Goal: Task Accomplishment & Management: Manage account settings

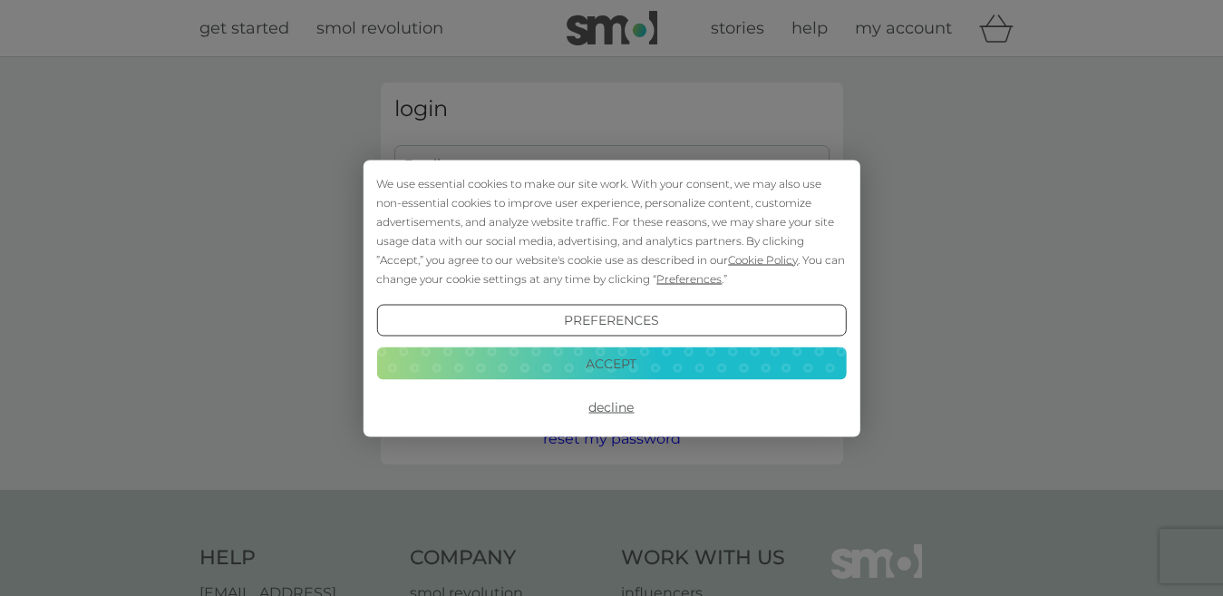
click at [610, 409] on button "Decline" at bounding box center [611, 407] width 470 height 33
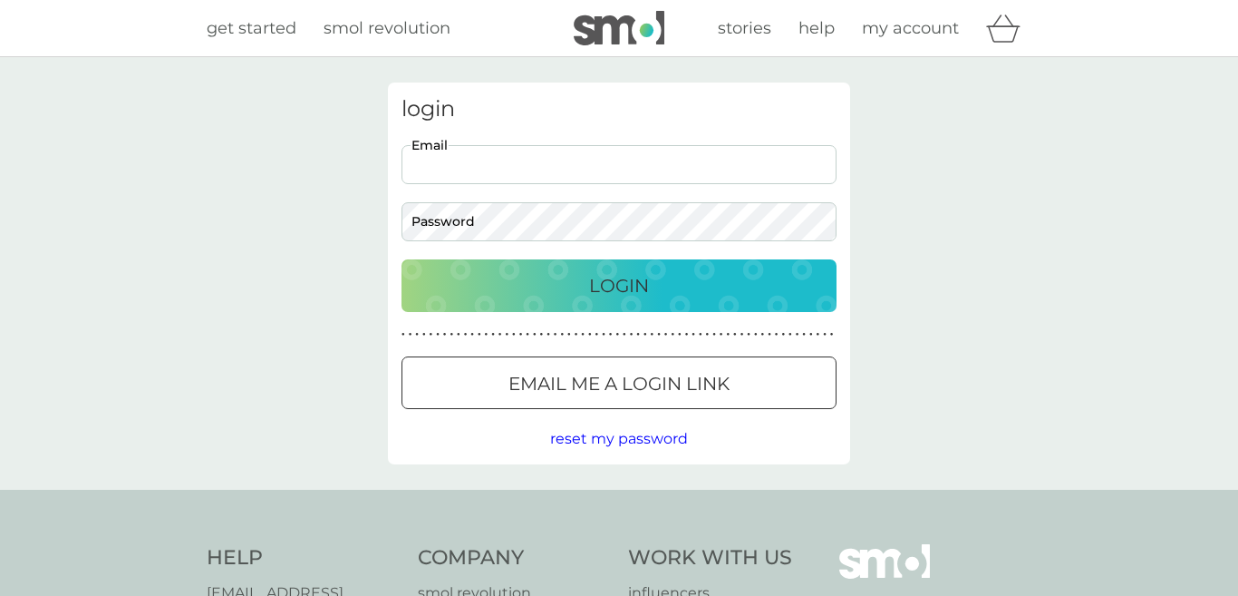
click at [454, 163] on input "Email" at bounding box center [619, 164] width 435 height 39
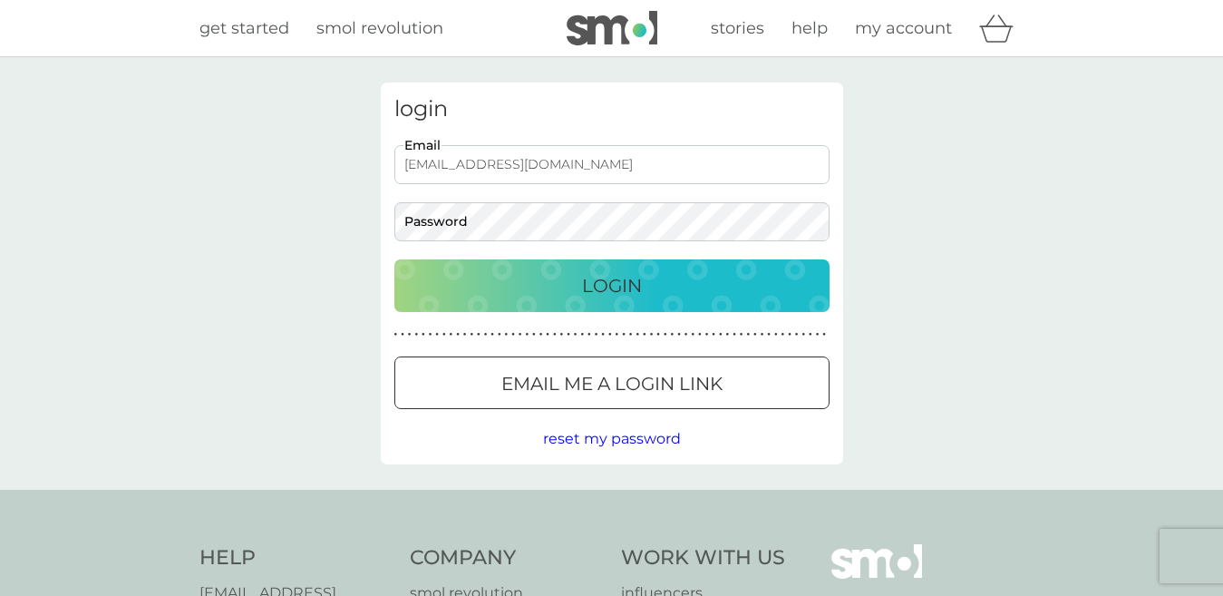
type input "archiemilliesilver@yahoo.co.uk"
click at [582, 277] on p "Login" at bounding box center [612, 285] width 60 height 29
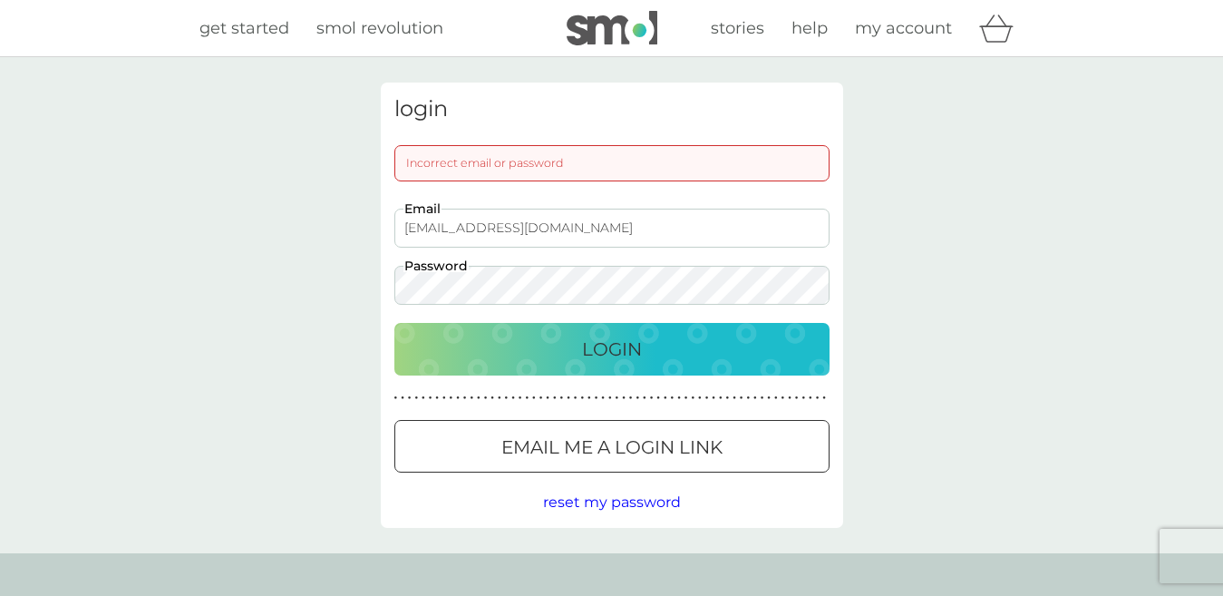
click at [539, 354] on div "Login" at bounding box center [612, 349] width 399 height 29
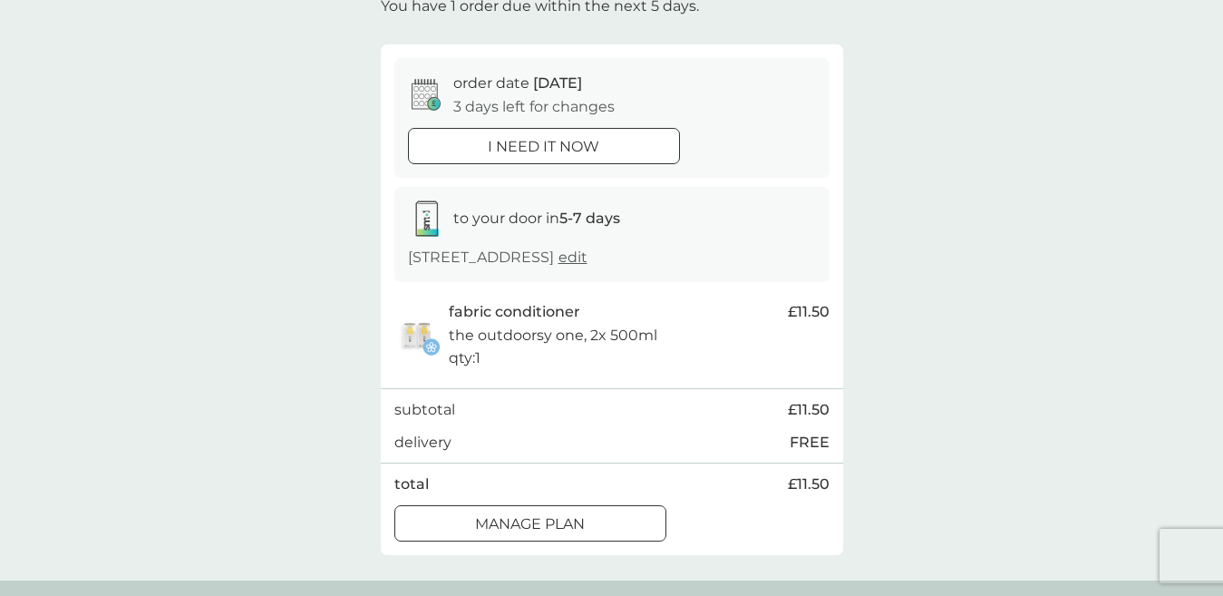
scroll to position [124, 0]
click at [573, 519] on p "Manage plan" at bounding box center [530, 523] width 110 height 24
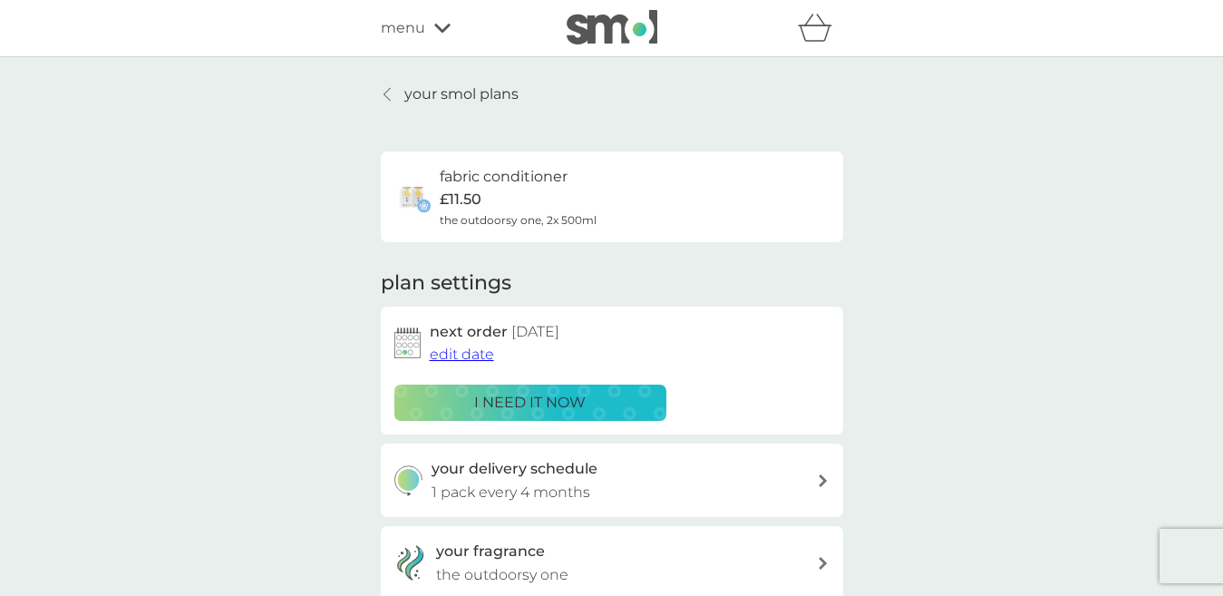
click at [460, 363] on span "edit date" at bounding box center [462, 353] width 64 height 17
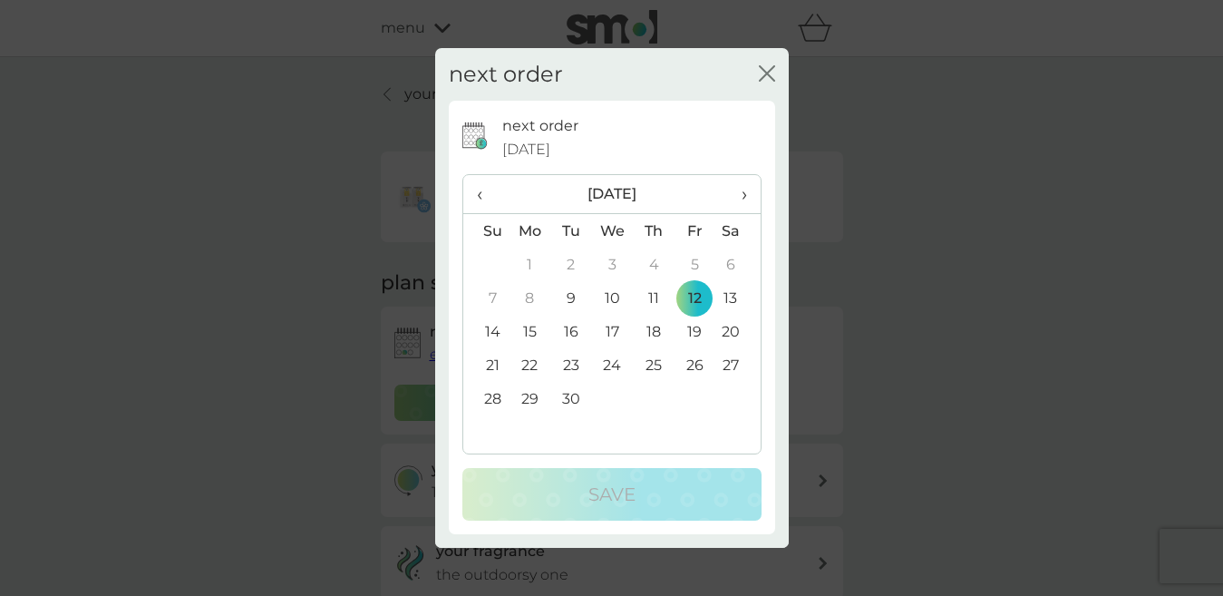
click at [735, 198] on span "›" at bounding box center [737, 194] width 18 height 38
click at [739, 193] on span "›" at bounding box center [737, 194] width 18 height 38
click at [535, 334] on td "10" at bounding box center [531, 332] width 42 height 34
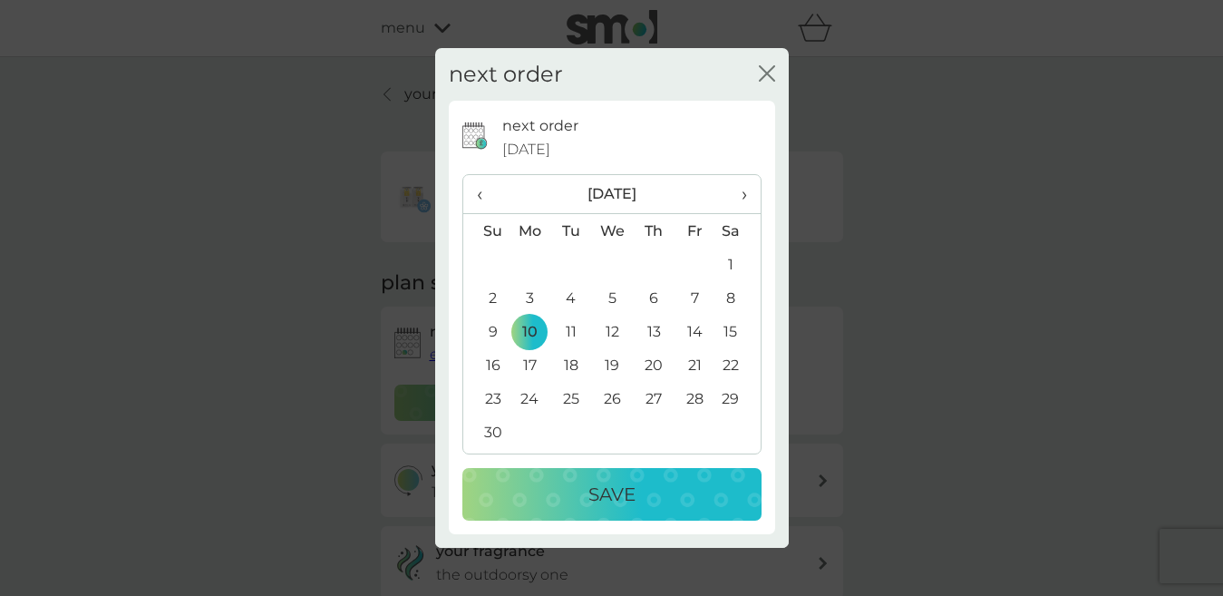
click at [528, 296] on td "3" at bounding box center [531, 298] width 42 height 34
click at [535, 487] on div "Save" at bounding box center [611, 494] width 263 height 29
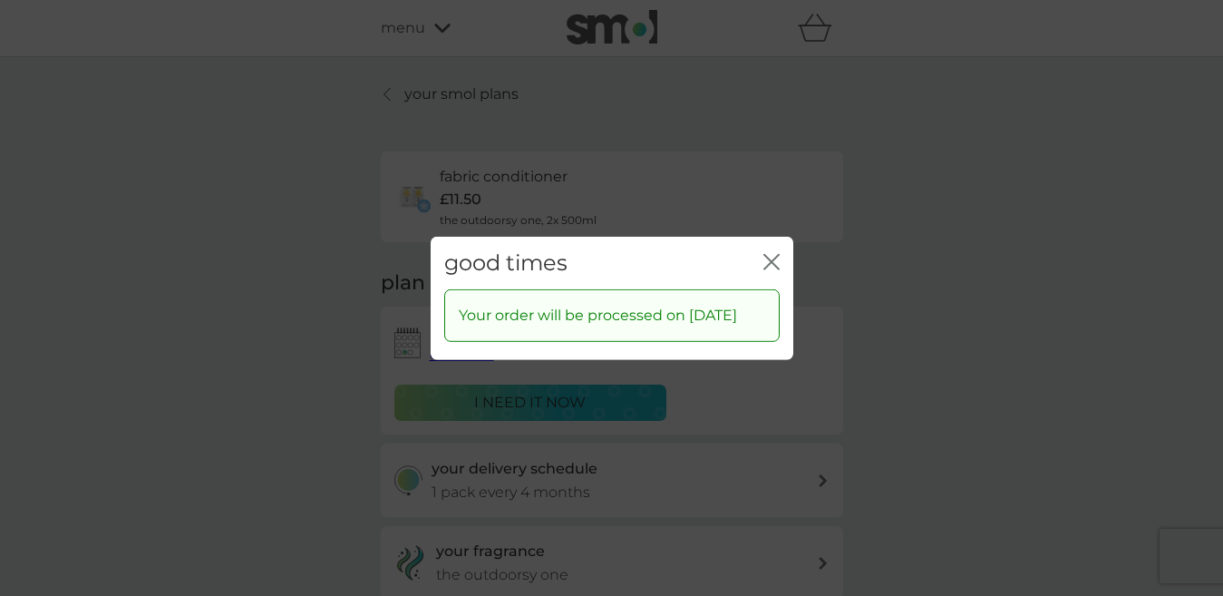
click at [772, 254] on icon "close" at bounding box center [775, 261] width 7 height 15
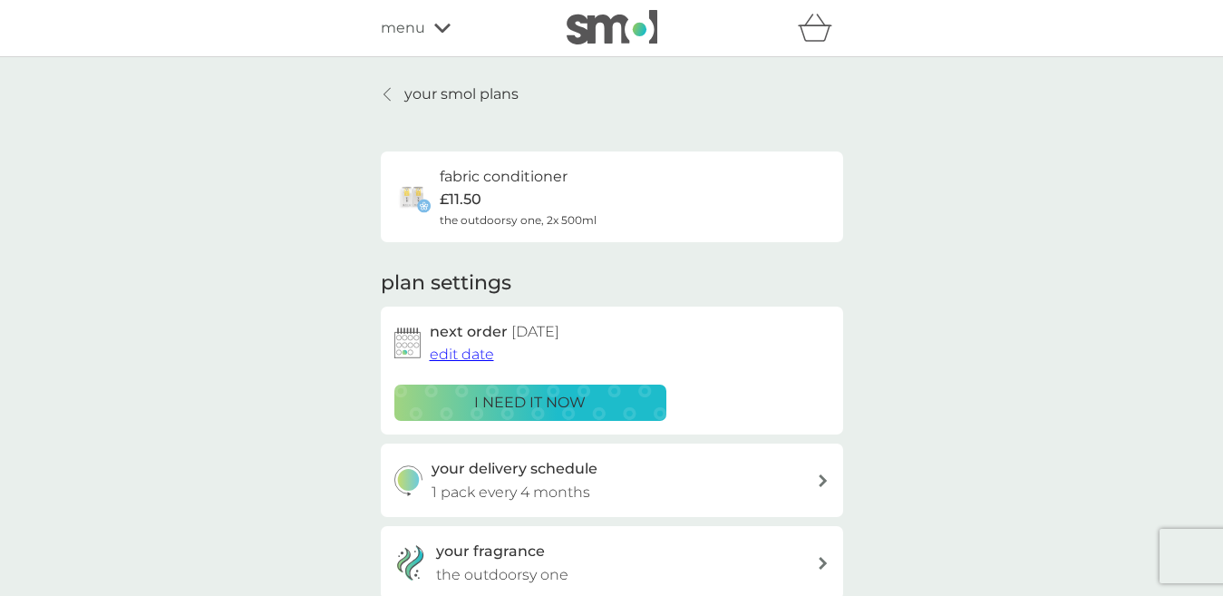
click at [432, 89] on p "your smol plans" at bounding box center [461, 95] width 114 height 24
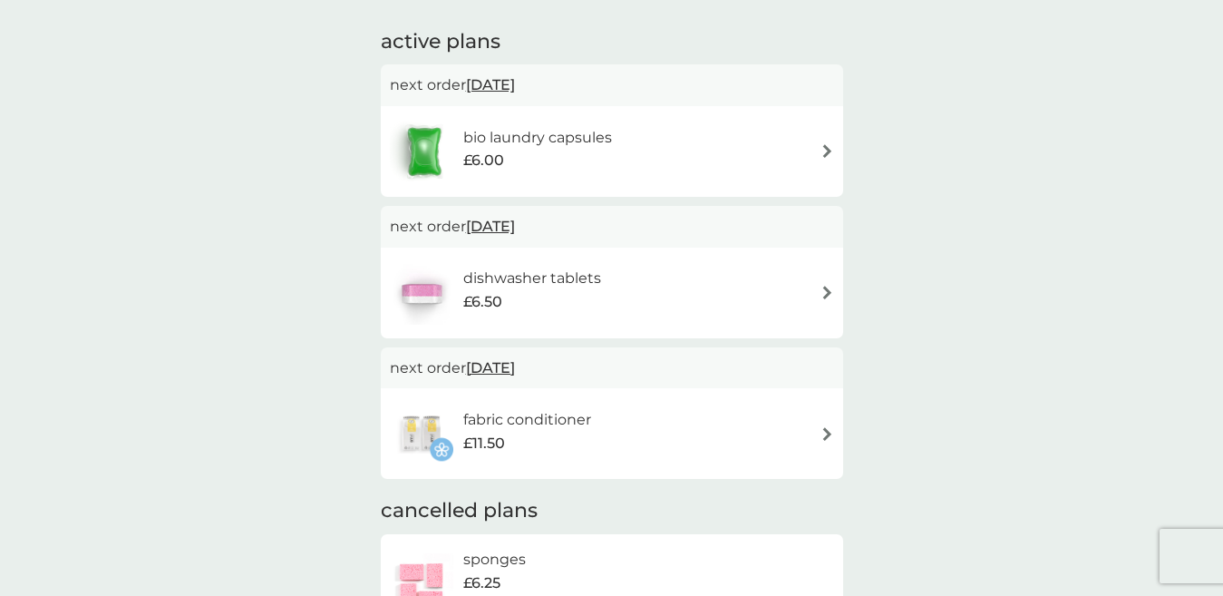
scroll to position [308, 0]
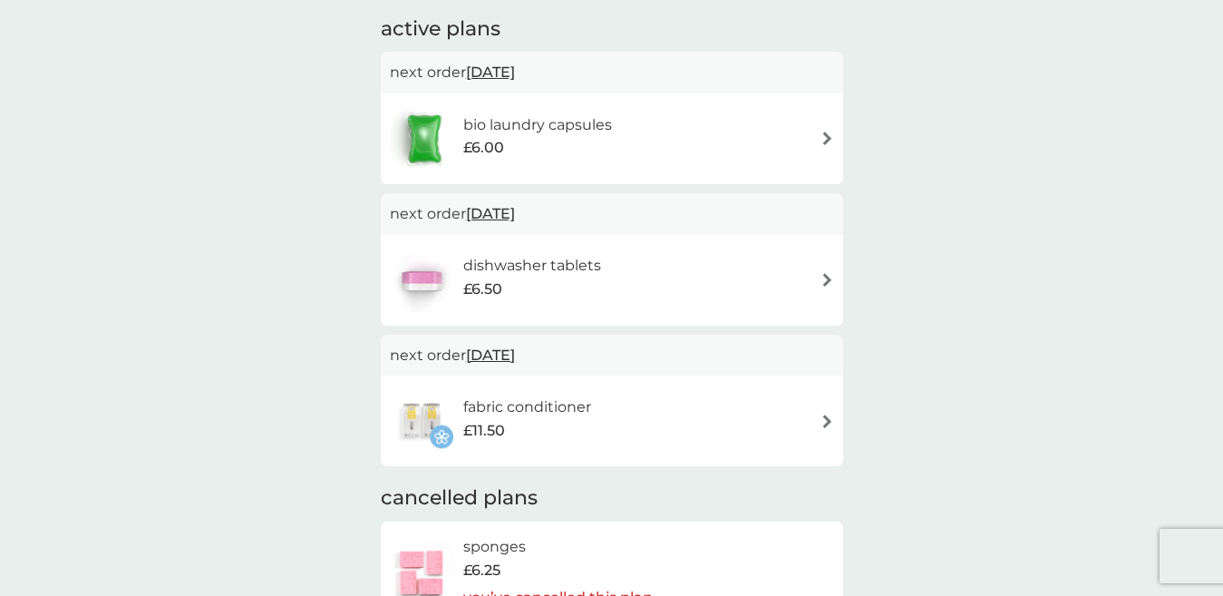
click at [807, 142] on div "bio laundry capsules £6.00" at bounding box center [612, 138] width 444 height 63
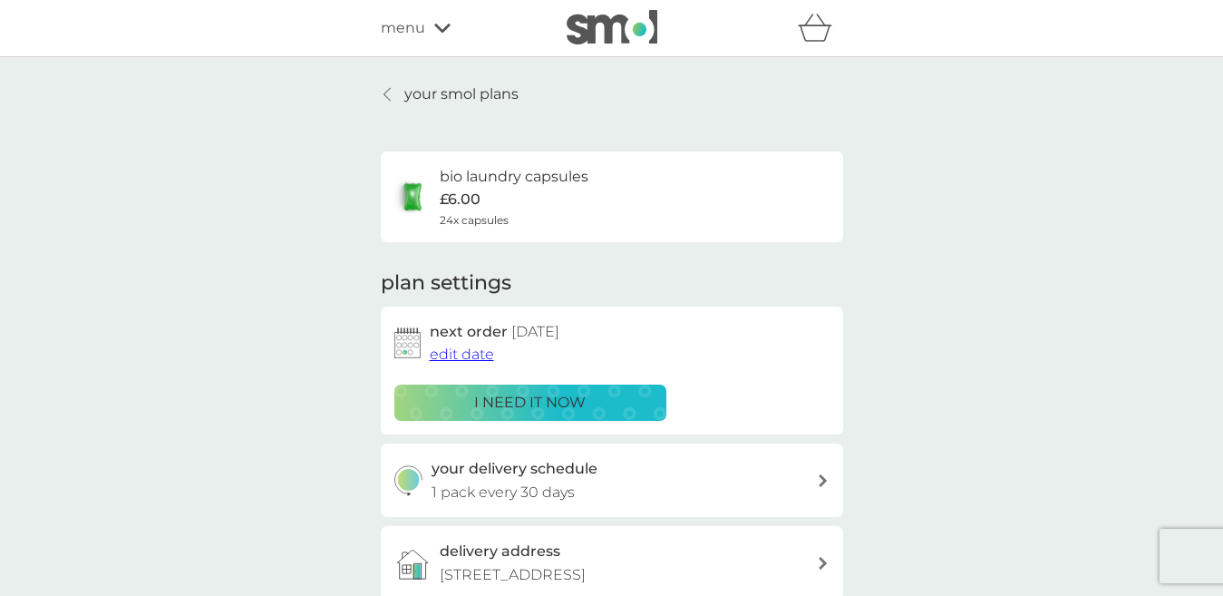
click at [469, 349] on span "edit date" at bounding box center [462, 353] width 64 height 17
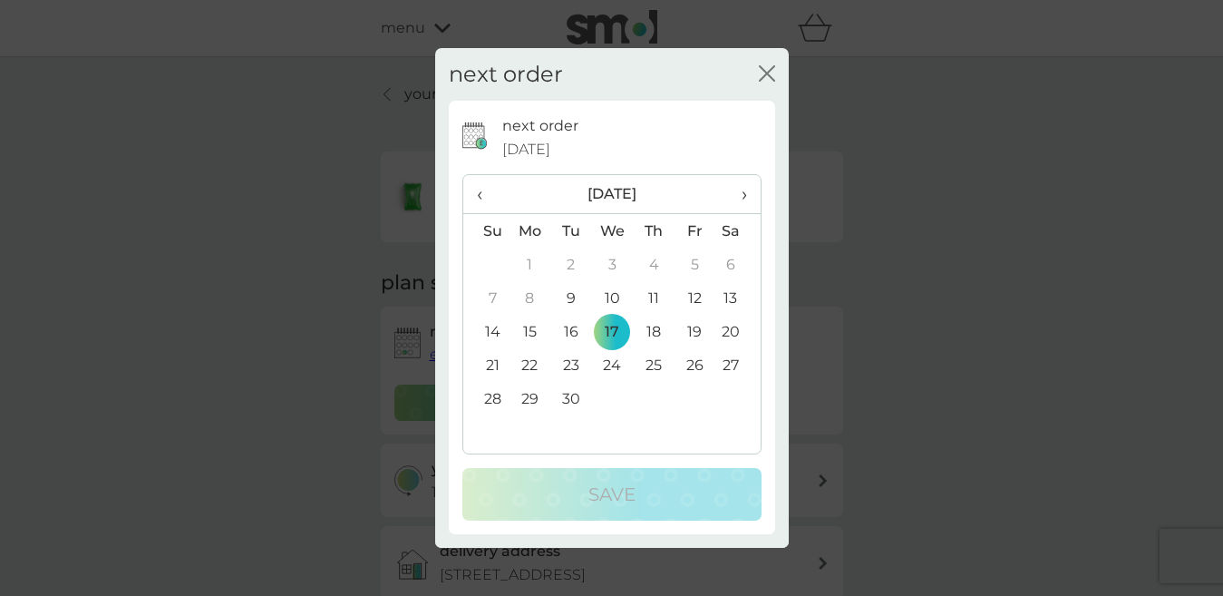
click at [739, 189] on span "›" at bounding box center [737, 194] width 18 height 38
click at [574, 367] on td "21" at bounding box center [570, 365] width 41 height 34
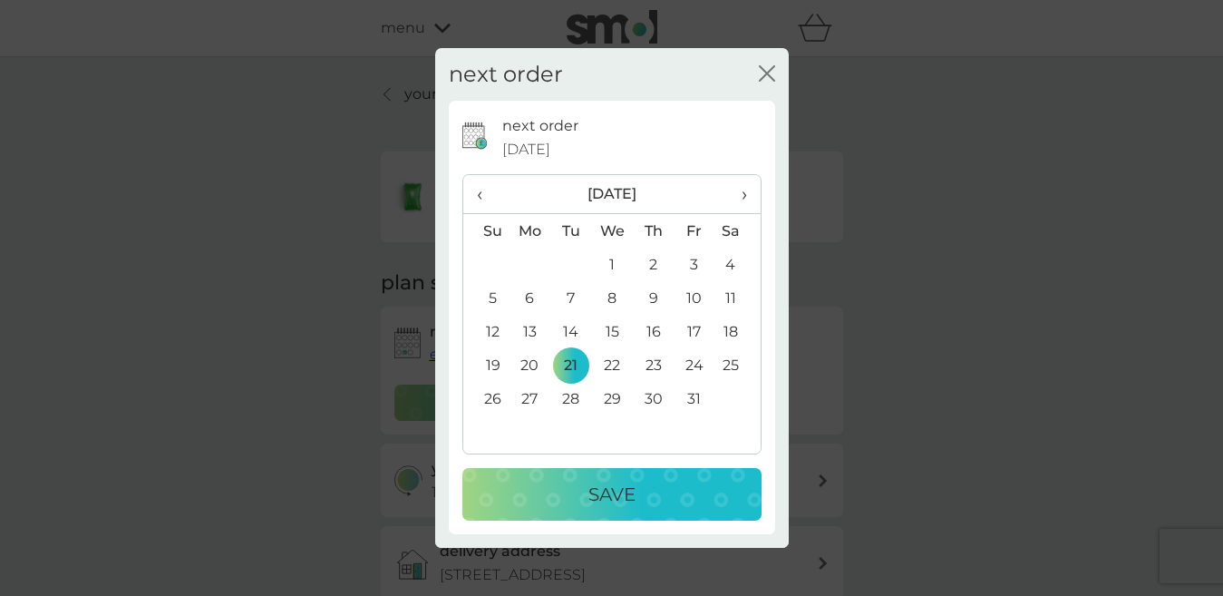
click at [541, 490] on div "Save" at bounding box center [611, 494] width 263 height 29
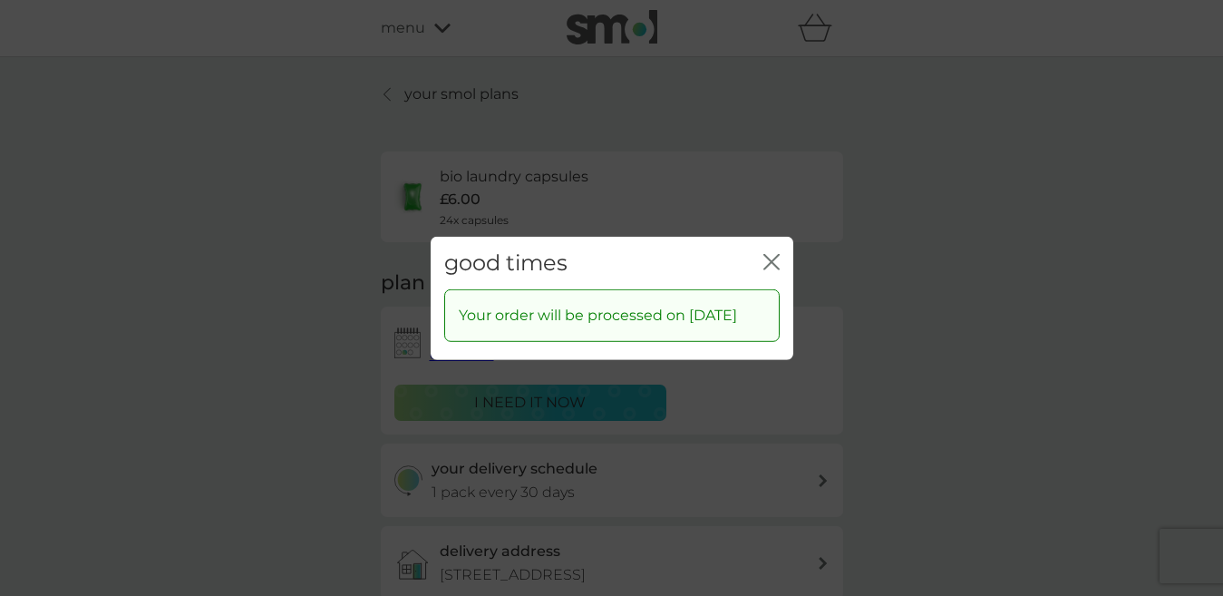
click at [772, 254] on icon "close" at bounding box center [775, 261] width 7 height 15
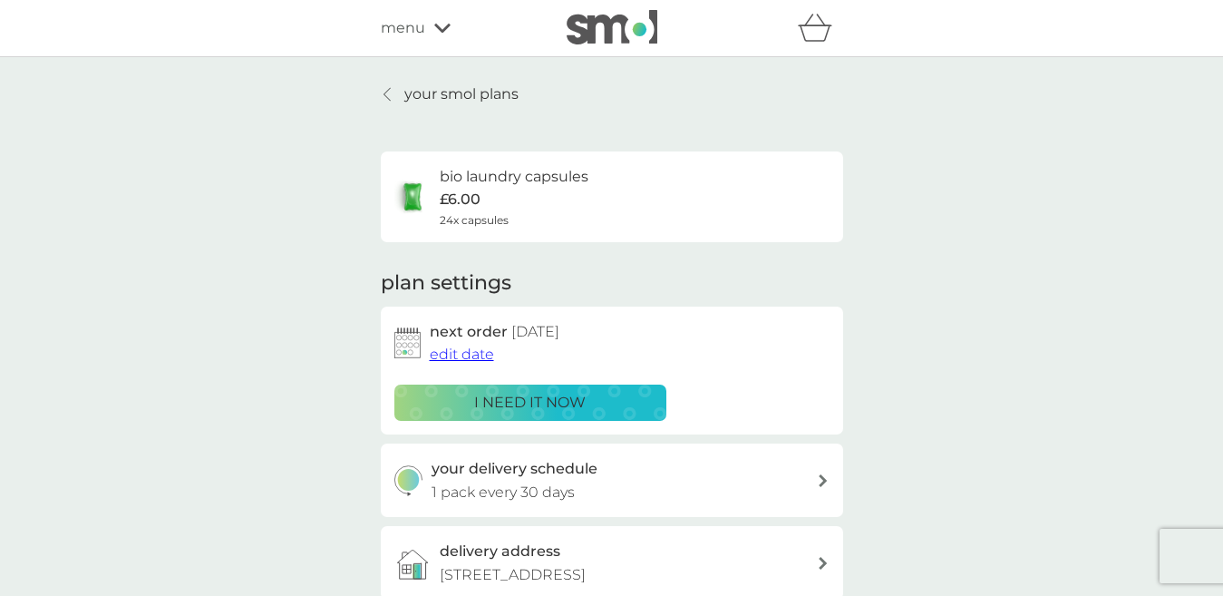
click at [432, 89] on p "your smol plans" at bounding box center [461, 95] width 114 height 24
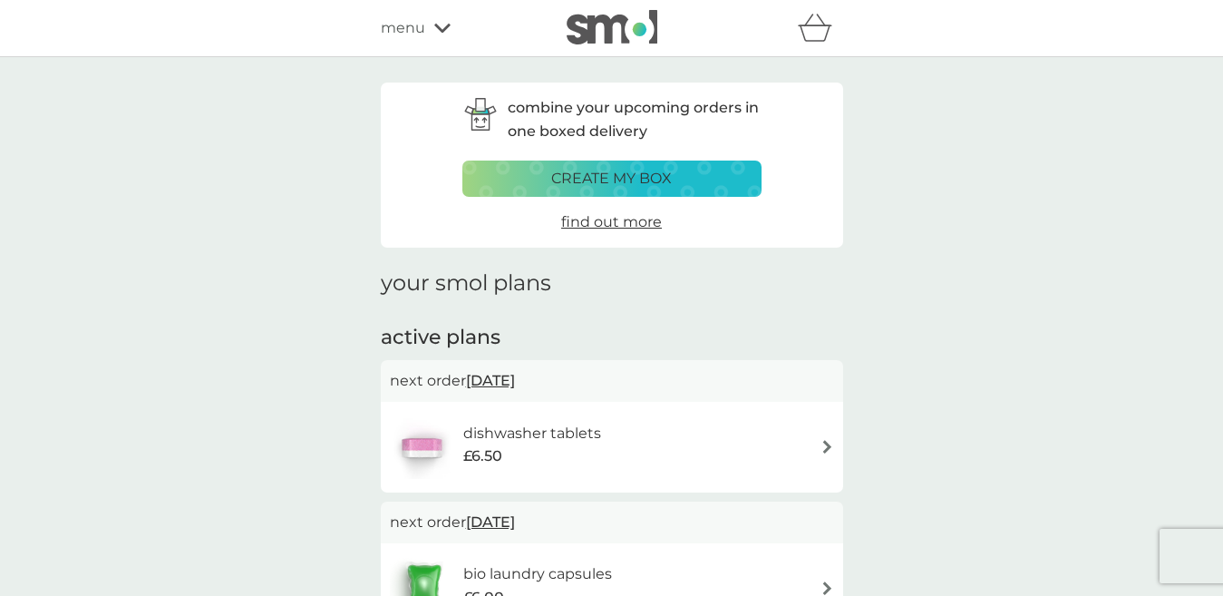
click at [442, 26] on icon at bounding box center [442, 28] width 16 height 11
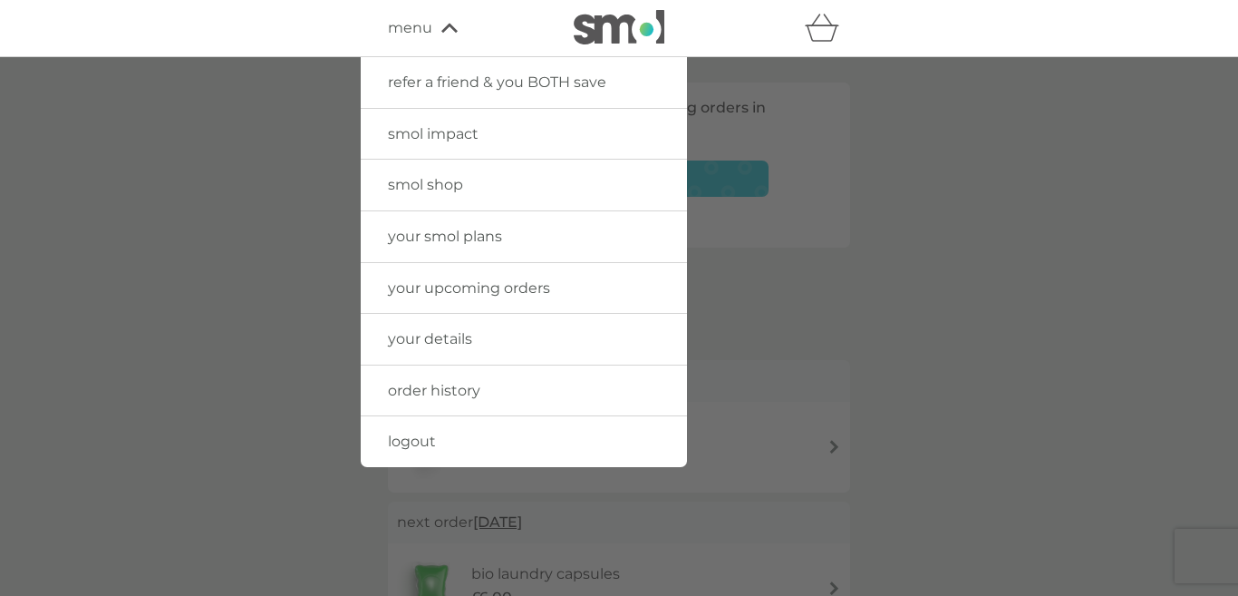
click at [414, 443] on span "logout" at bounding box center [412, 440] width 48 height 17
